Goal: Find contact information: Find contact information

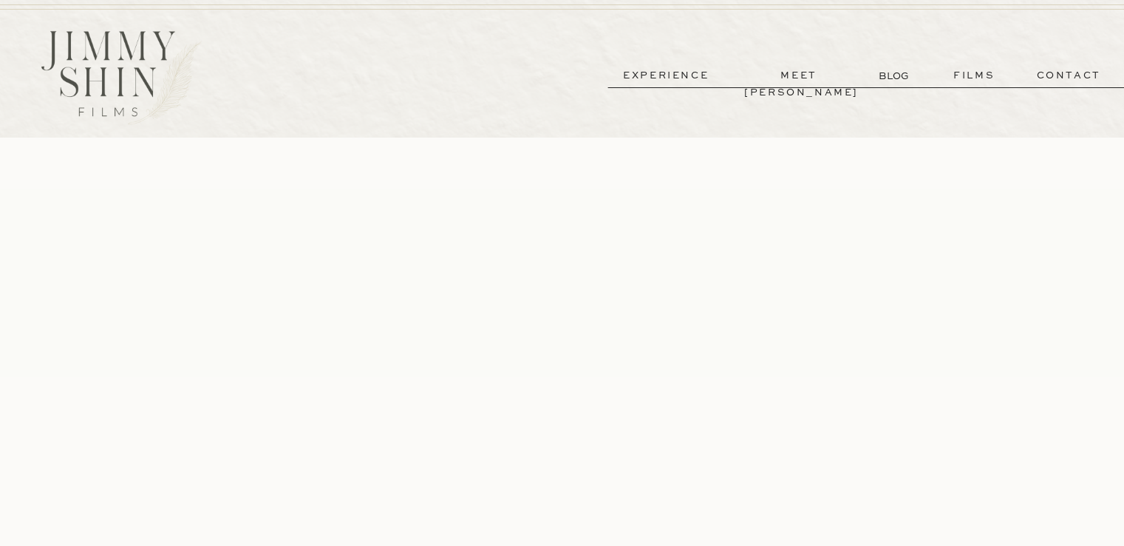
click at [1063, 73] on p "contact" at bounding box center [1069, 75] width 106 height 17
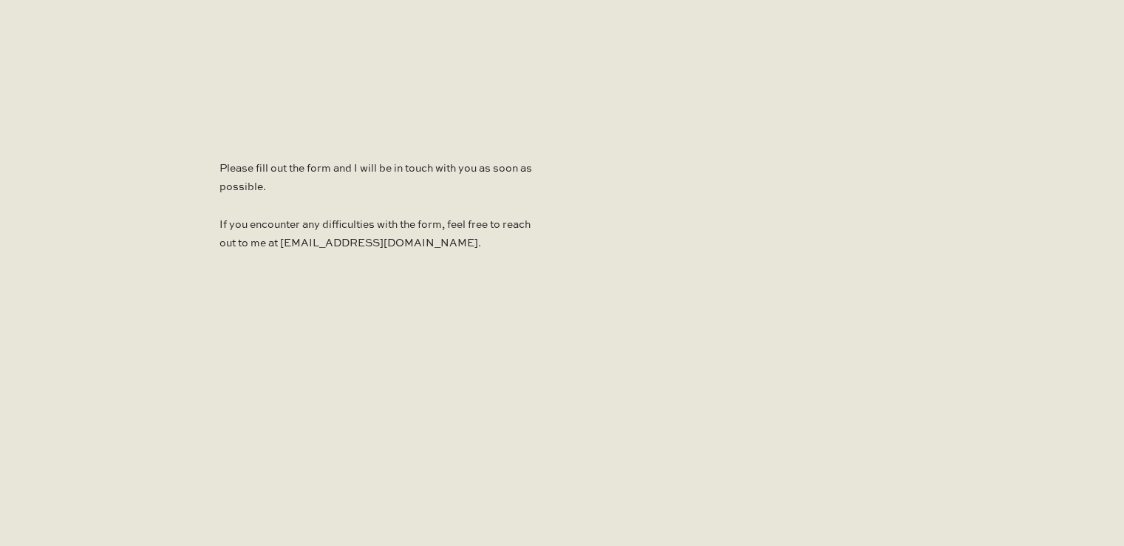
scroll to position [1109, 0]
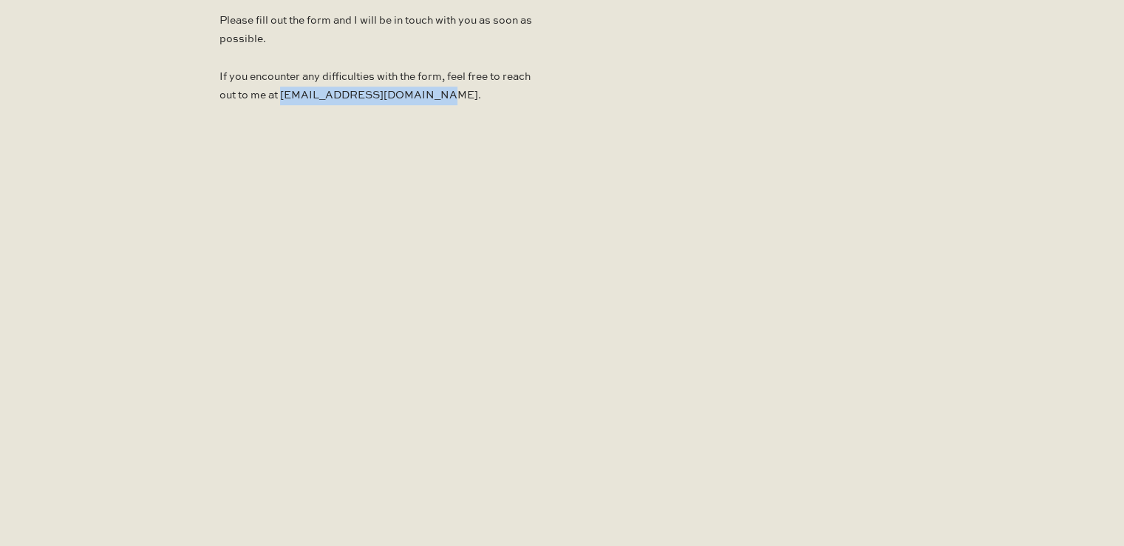
drag, startPoint x: 450, startPoint y: 94, endPoint x: 312, endPoint y: 101, distance: 138.4
click at [312, 101] on p "Please fill out the form and I will be in touch with you as soon as possible. I…" at bounding box center [376, 62] width 313 height 101
copy p "jimmyshinfilms@gmail.com."
click at [428, 99] on p "Please fill out the form and I will be in touch with you as soon as possible. I…" at bounding box center [376, 62] width 313 height 101
drag, startPoint x: 313, startPoint y: 95, endPoint x: 449, endPoint y: 93, distance: 136.8
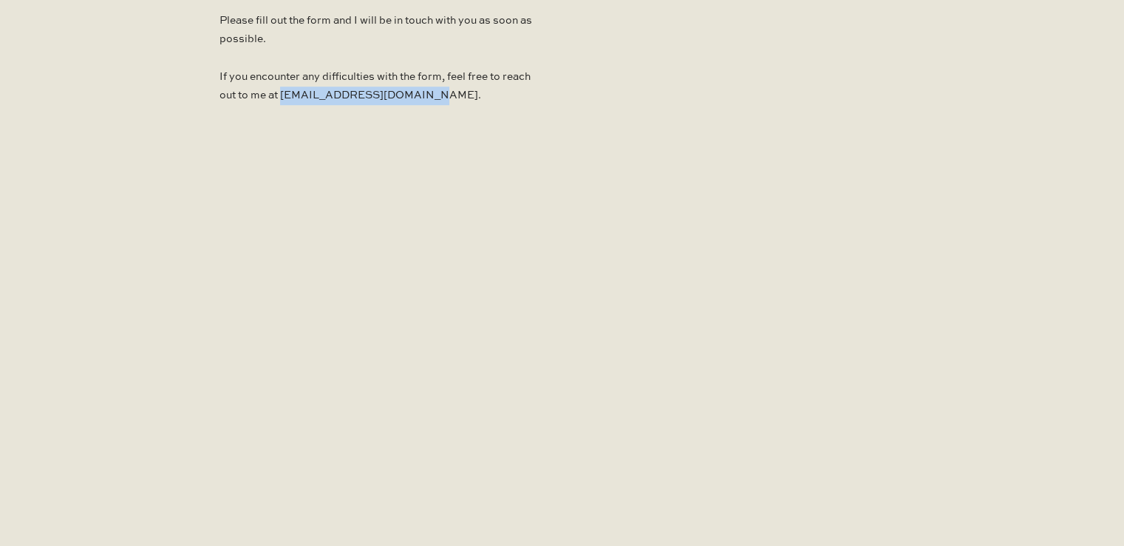
click at [449, 93] on p "Please fill out the form and I will be in touch with you as soon as possible. I…" at bounding box center [376, 62] width 313 height 101
copy p "jimmyshinfilms@gmail.com"
